Goal: Check status: Check status

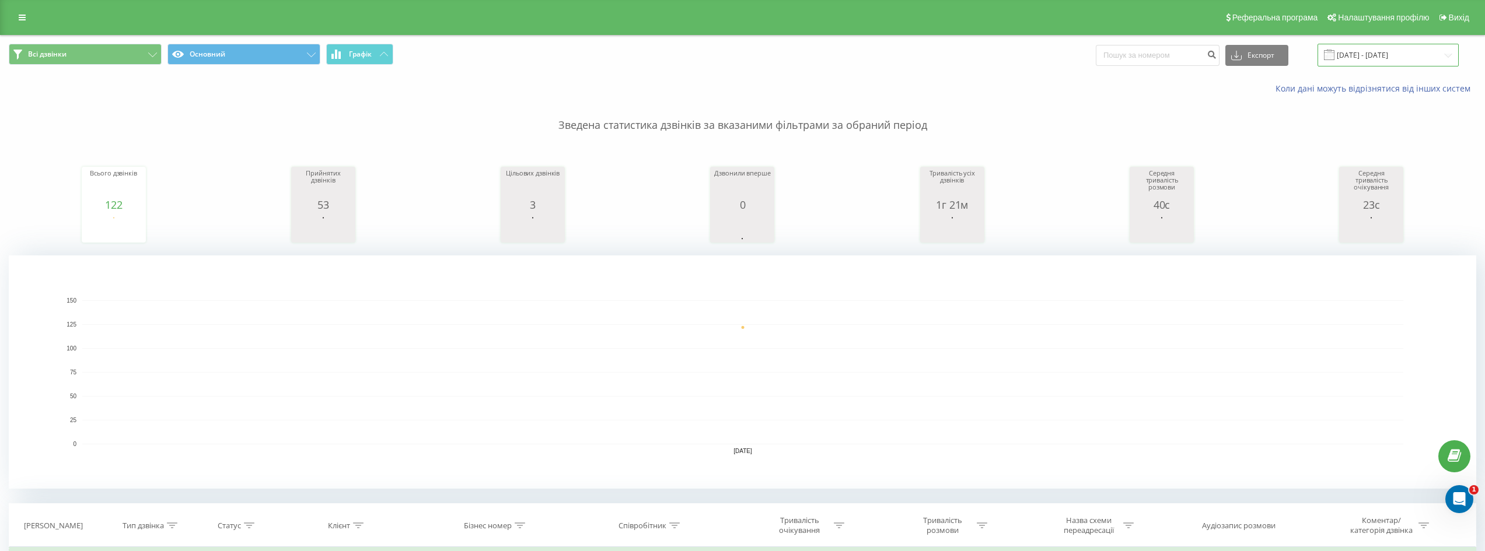
click at [1369, 54] on input "18.09.2025 - 18.09.2025" at bounding box center [1387, 55] width 141 height 23
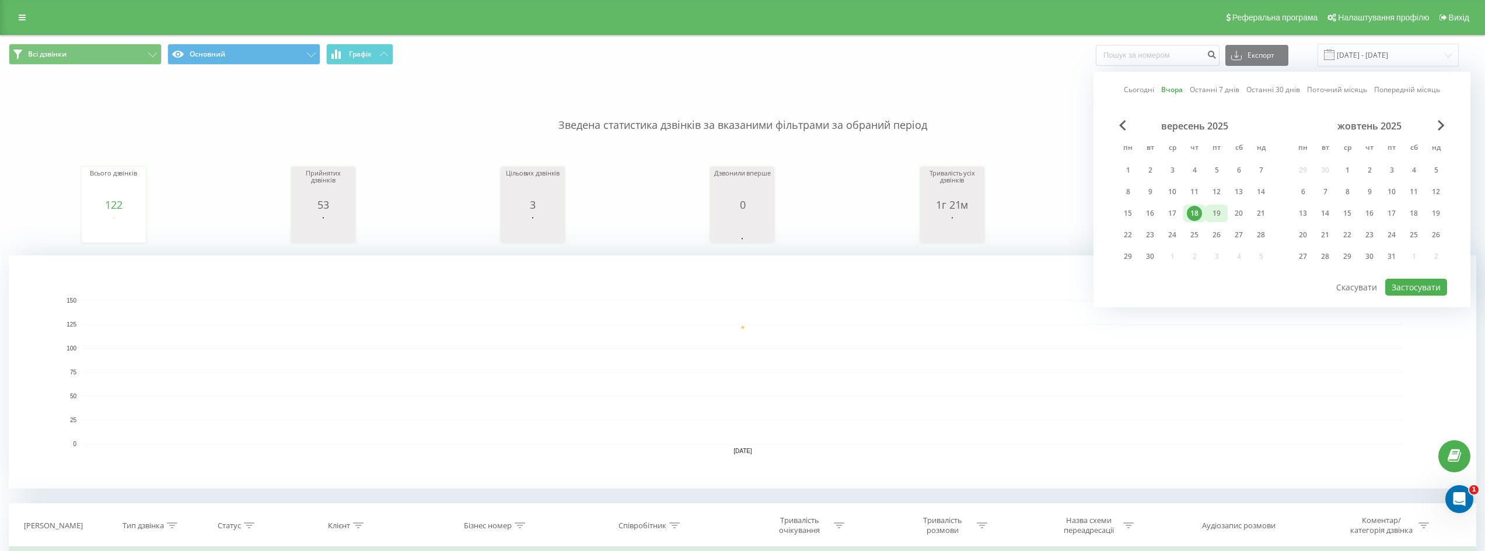
click at [1212, 211] on div "19" at bounding box center [1216, 213] width 15 height 15
click at [1397, 289] on button "Застосувати" at bounding box center [1416, 287] width 62 height 17
type input "19.09.2025 - 19.09.2025"
